Goal: Find specific page/section: Find specific page/section

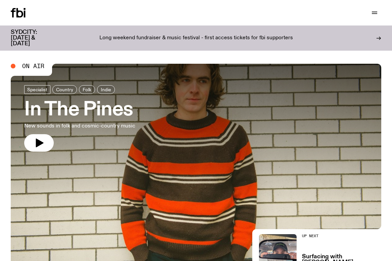
click at [24, 15] on icon at bounding box center [25, 14] width 2 height 7
click at [20, 14] on icon at bounding box center [18, 12] width 15 height 9
click at [375, 14] on icon "button" at bounding box center [374, 14] width 5 height 0
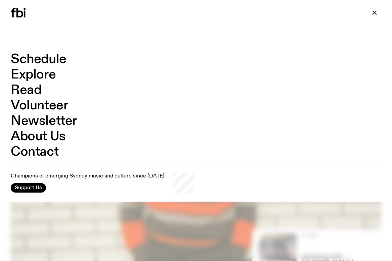
click at [40, 58] on link "Schedule" at bounding box center [39, 59] width 56 height 13
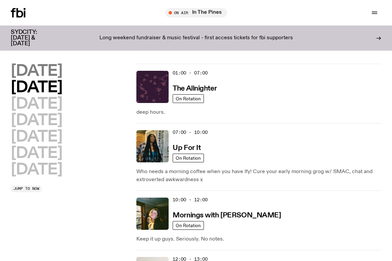
click at [44, 76] on h2 "[DATE]" at bounding box center [36, 71] width 51 height 15
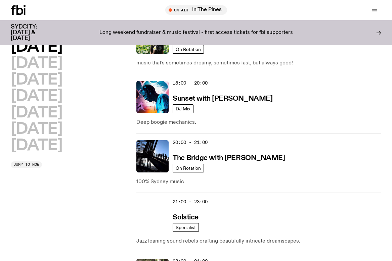
scroll to position [351, 0]
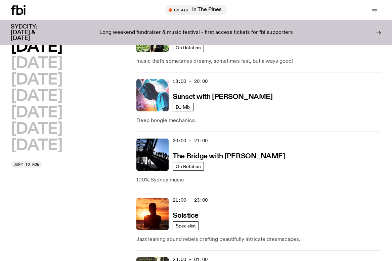
click at [162, 109] on img at bounding box center [152, 95] width 32 height 32
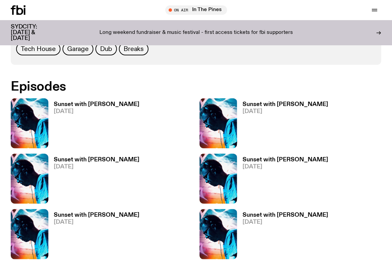
scroll to position [236, 0]
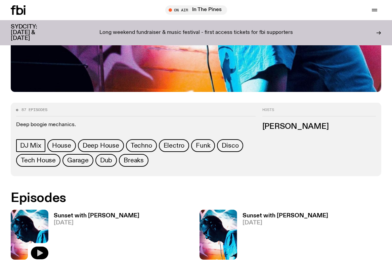
click at [36, 247] on button "button" at bounding box center [39, 253] width 17 height 13
